Goal: Information Seeking & Learning: Learn about a topic

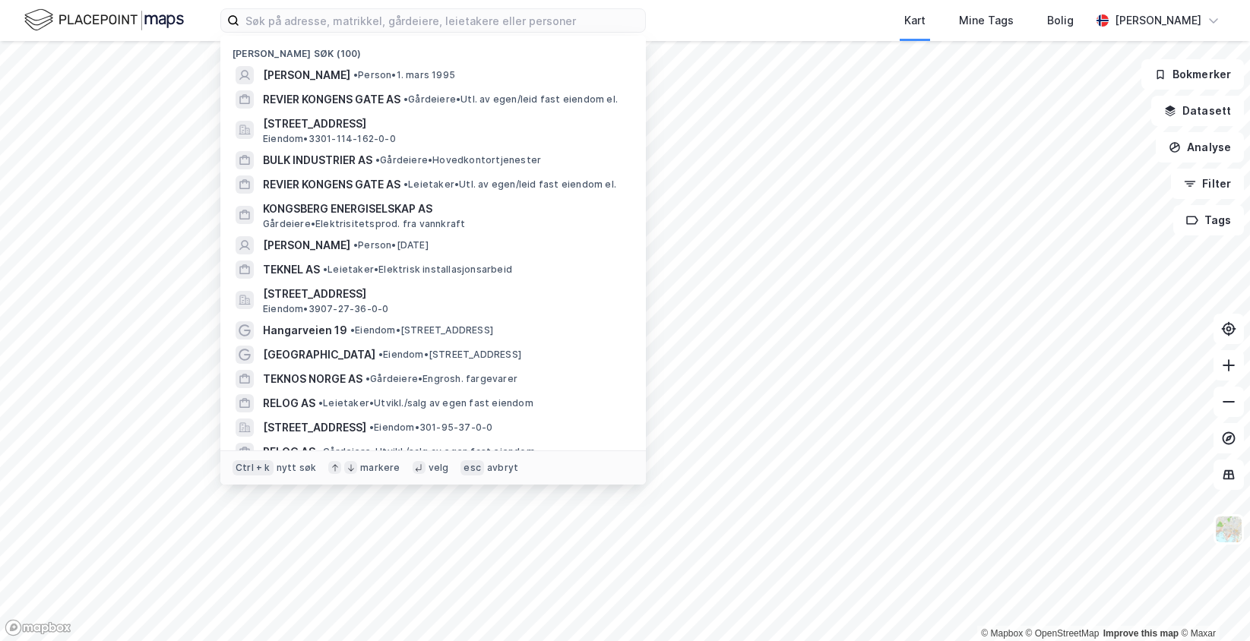
click at [269, 18] on input at bounding box center [442, 20] width 406 height 23
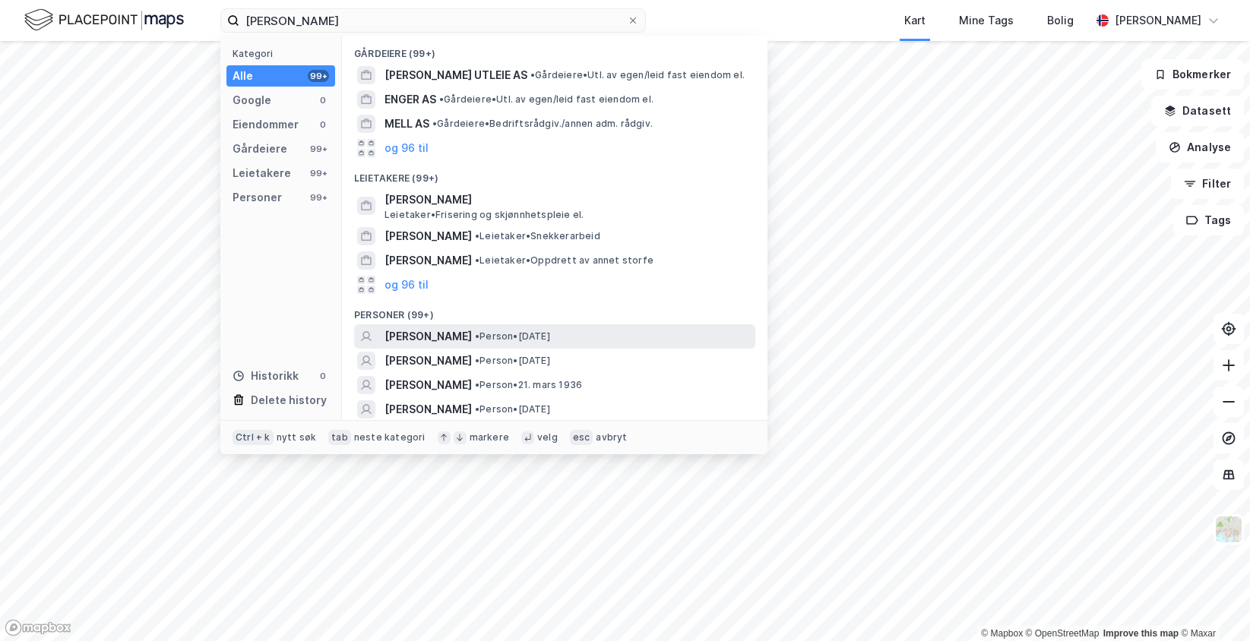
type input "[PERSON_NAME]"
click at [550, 339] on span "• Person • [DATE]" at bounding box center [512, 337] width 75 height 12
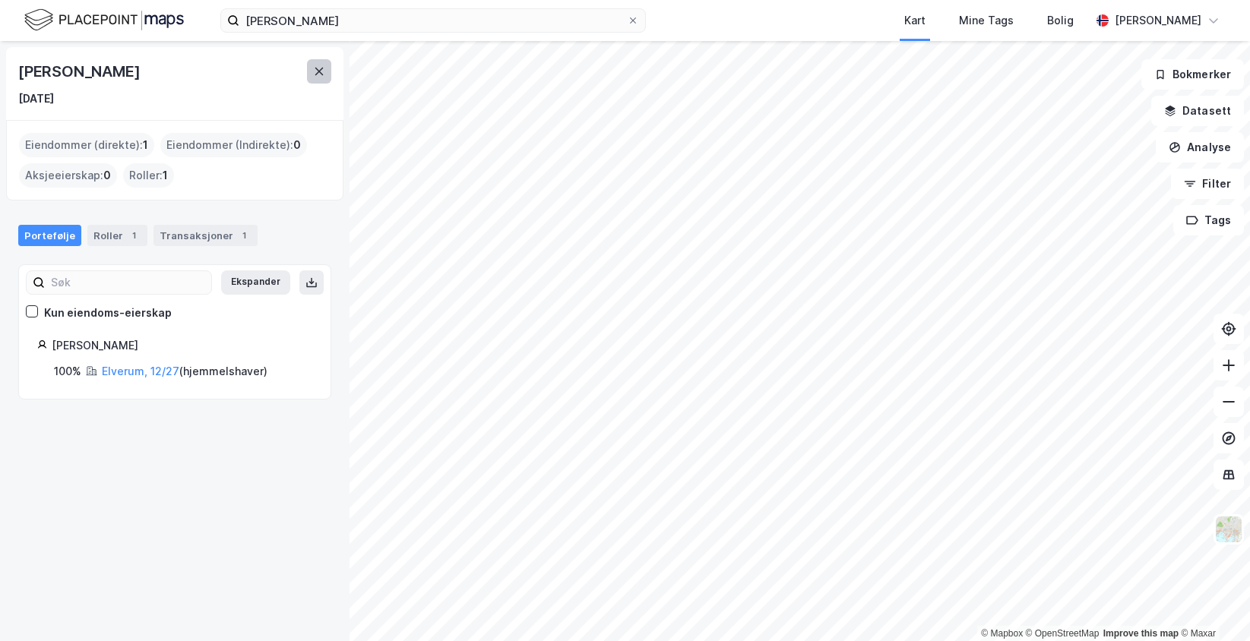
click at [320, 65] on button at bounding box center [319, 71] width 24 height 24
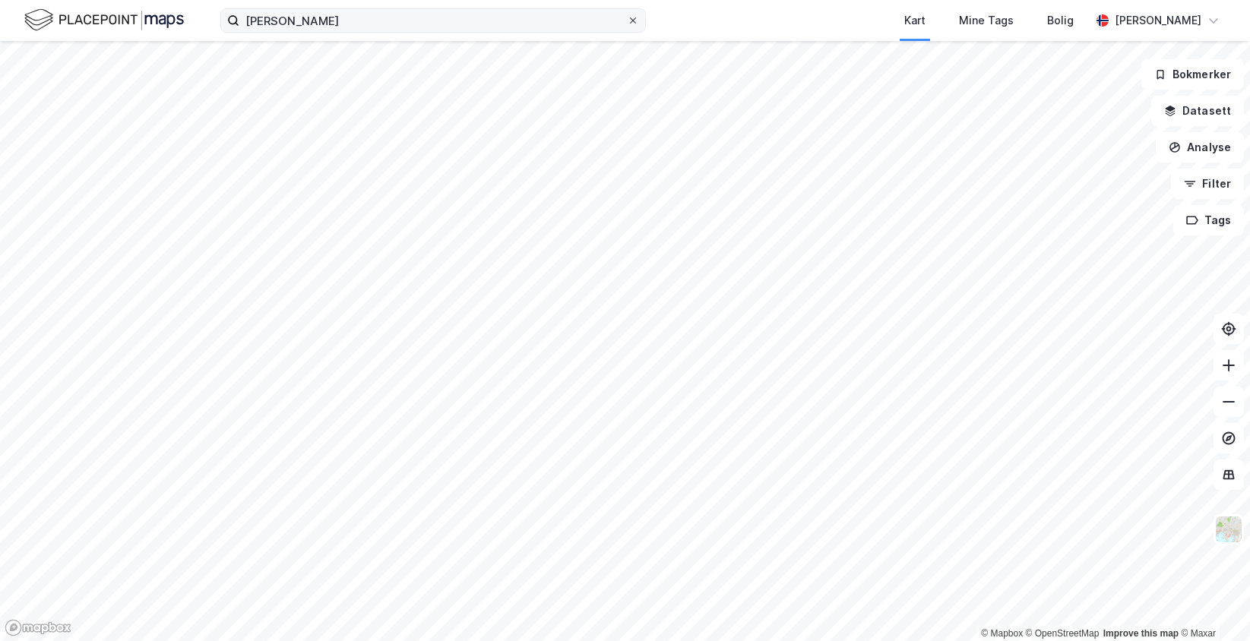
click at [634, 21] on icon at bounding box center [633, 20] width 6 height 6
click at [627, 21] on input "[PERSON_NAME]" at bounding box center [433, 20] width 388 height 23
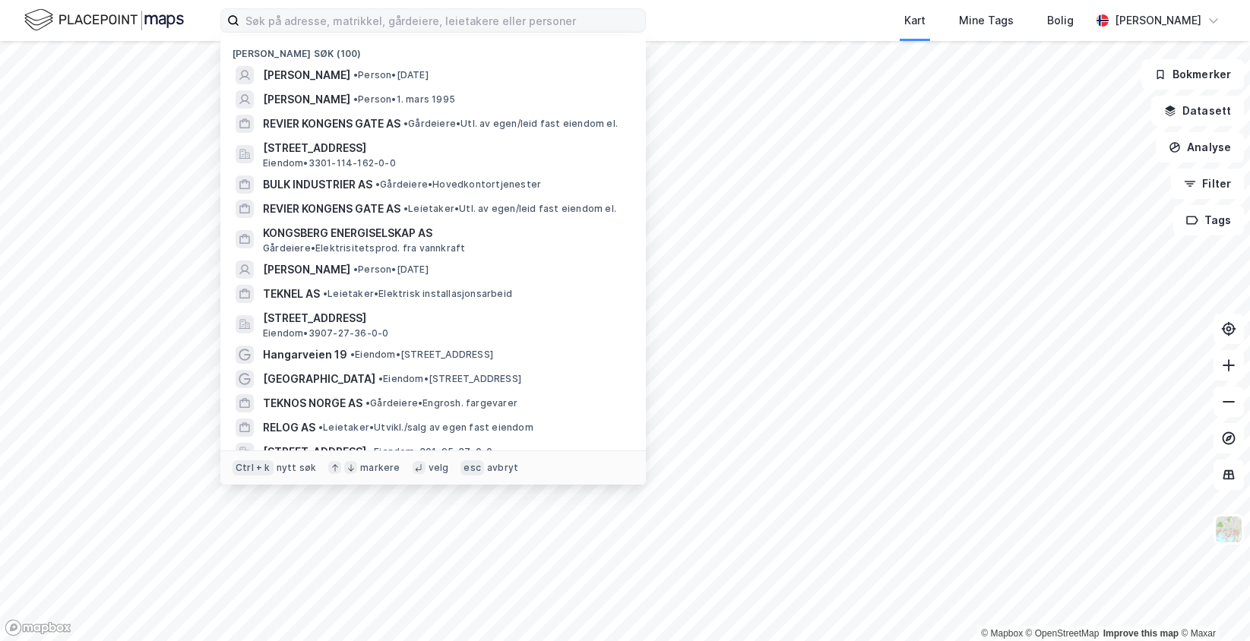
click at [688, 19] on div "[PERSON_NAME] søk (100) [PERSON_NAME] • Person • [DATE] [PERSON_NAME] • Person …" at bounding box center [625, 20] width 1250 height 41
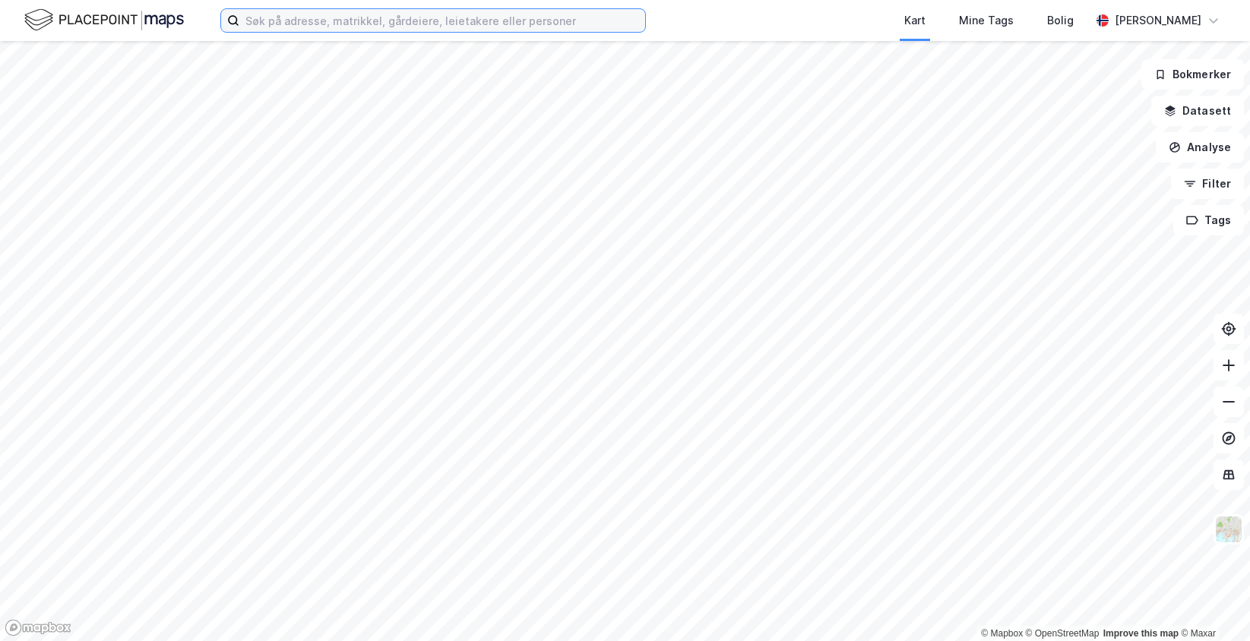
click at [261, 17] on input at bounding box center [442, 20] width 406 height 23
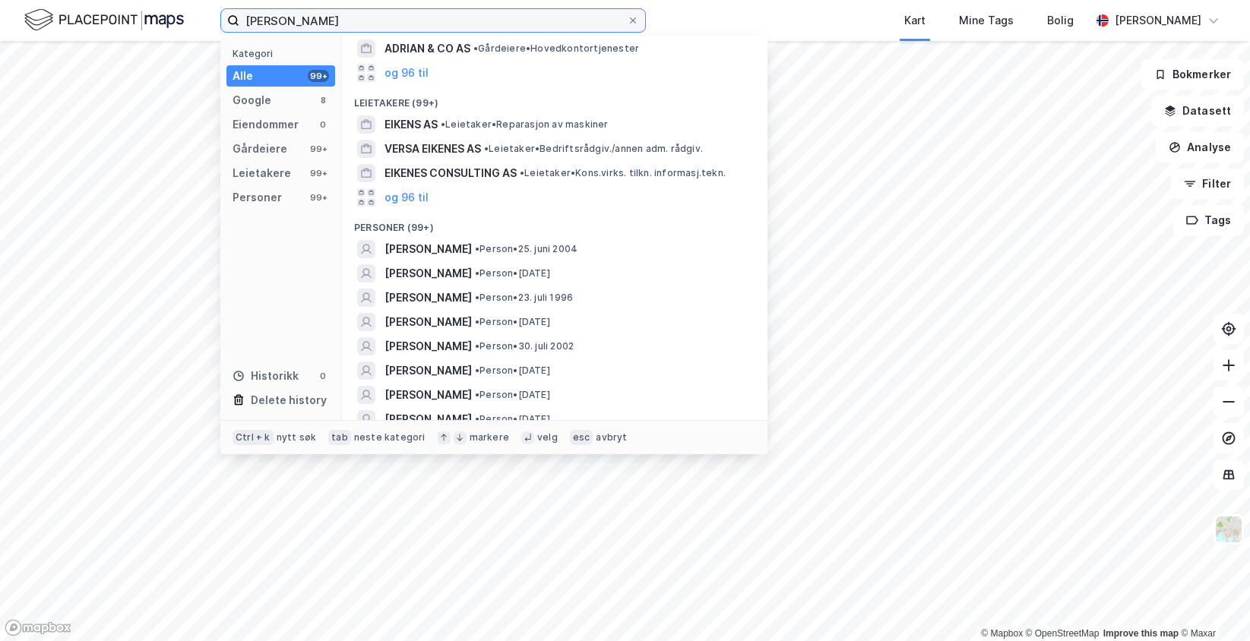
scroll to position [228, 0]
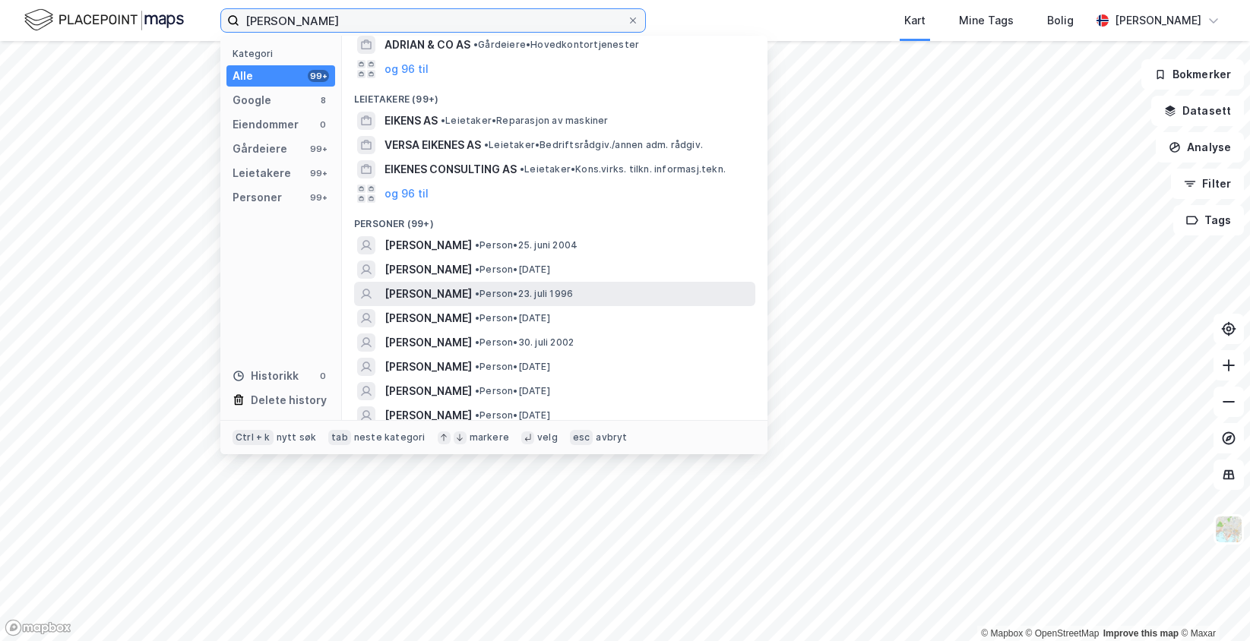
type input "[PERSON_NAME]"
click at [535, 285] on div "[PERSON_NAME] • Person • [DATE]" at bounding box center [568, 294] width 368 height 18
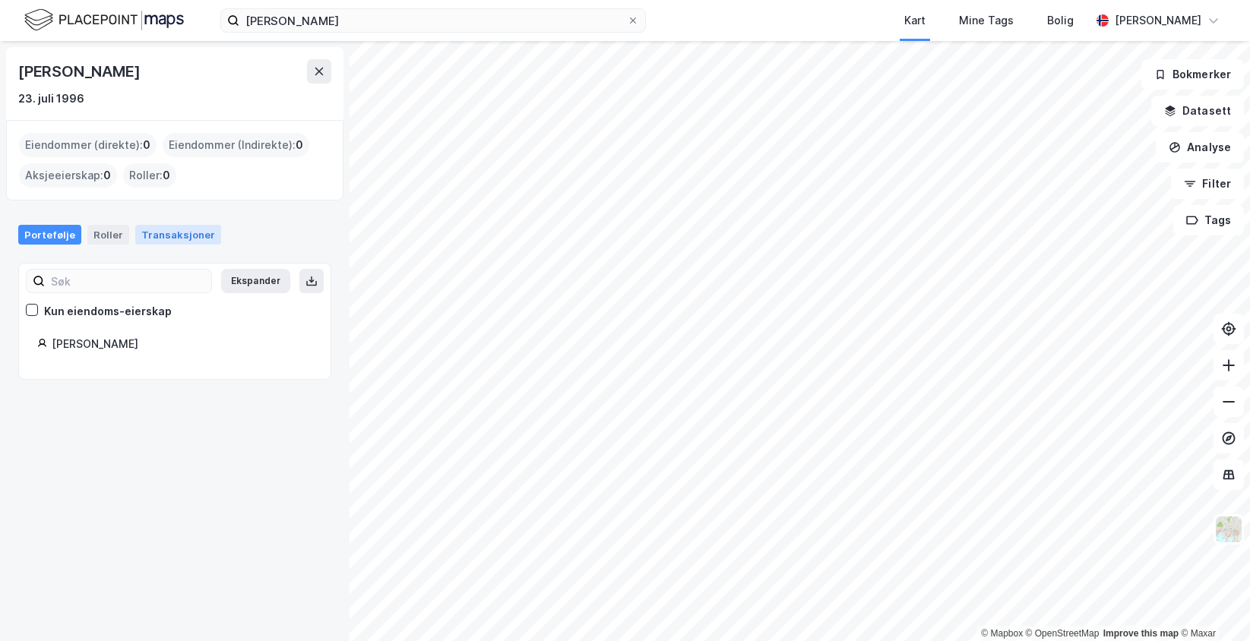
click at [162, 233] on div "Transaksjoner" at bounding box center [178, 235] width 86 height 20
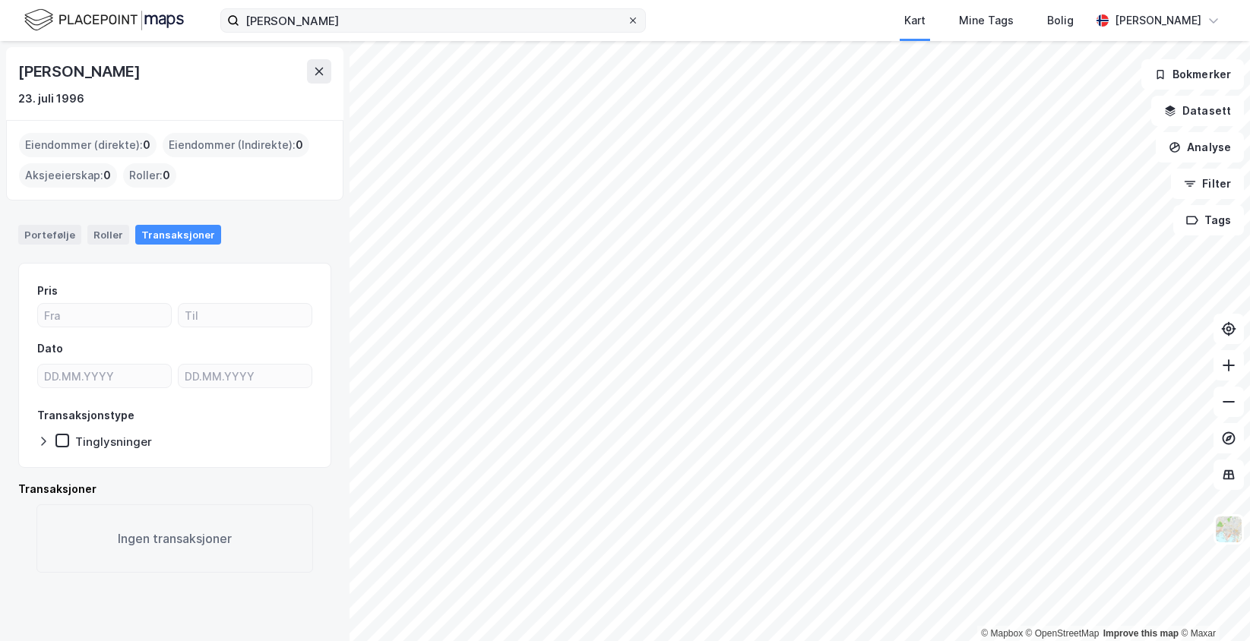
click at [628, 19] on icon at bounding box center [632, 20] width 9 height 9
click at [627, 19] on input "[PERSON_NAME]" at bounding box center [433, 20] width 388 height 23
